Goal: Information Seeking & Learning: Learn about a topic

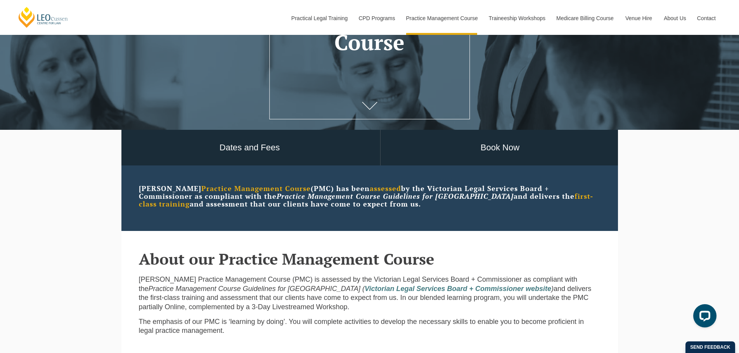
scroll to position [155, 0]
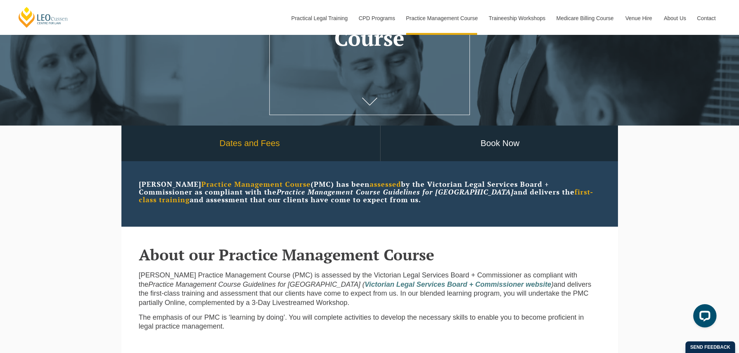
click at [239, 146] on link "Dates and Fees" at bounding box center [249, 144] width 261 height 36
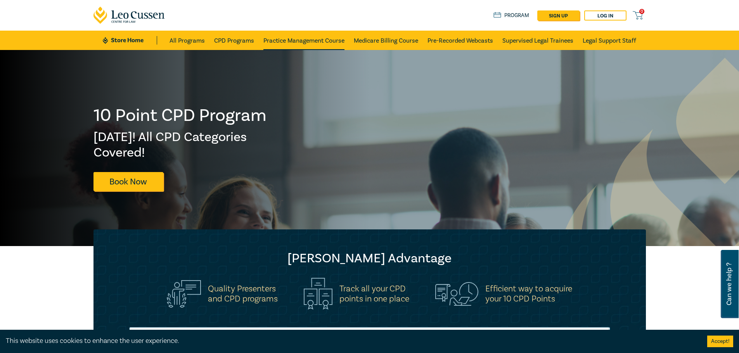
click at [281, 40] on link "Practice Management Course" at bounding box center [303, 40] width 81 height 19
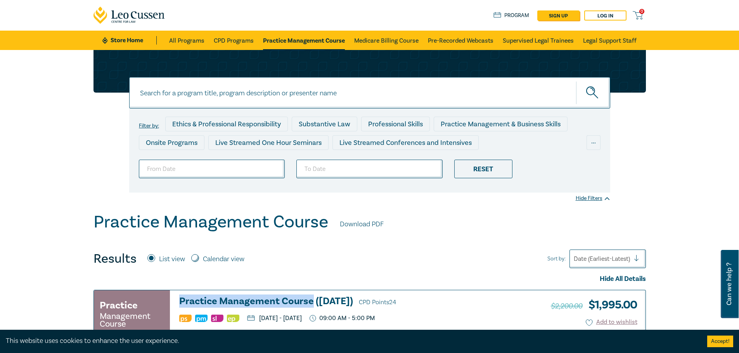
drag, startPoint x: 178, startPoint y: 301, endPoint x: 311, endPoint y: 308, distance: 132.5
click at [311, 308] on div "Practice Management Course Practice Management Course ([DATE]) CPD Points 24 [D…" at bounding box center [296, 316] width 404 height 41
copy h3 "Practice Management Course"
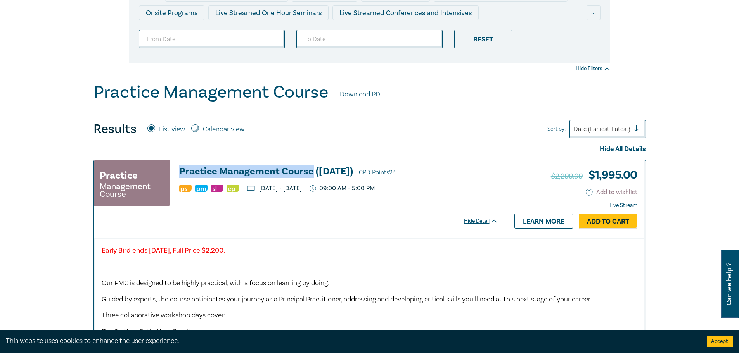
scroll to position [155, 0]
